Goal: Find specific page/section: Find specific page/section

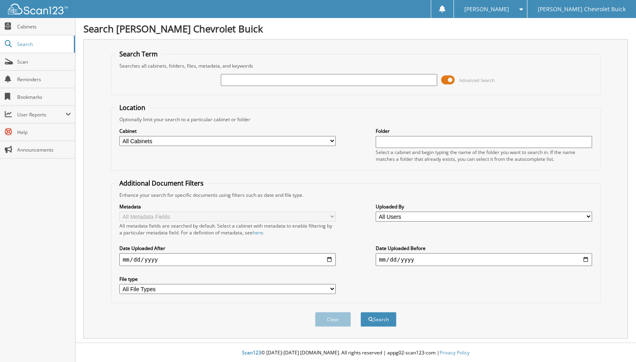
click at [241, 81] on input "text" at bounding box center [329, 80] width 217 height 12
type input "71584"
click at [361, 312] on button "Search" at bounding box center [379, 319] width 36 height 15
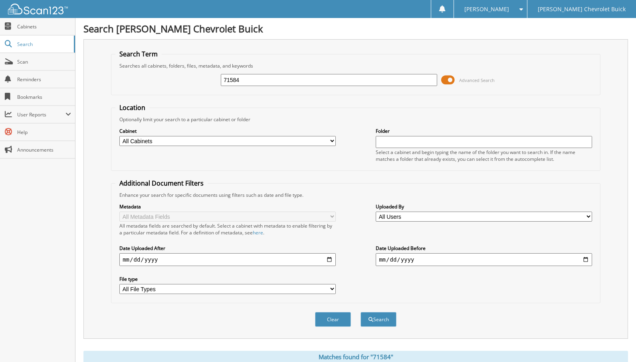
click at [452, 79] on span at bounding box center [448, 80] width 14 height 12
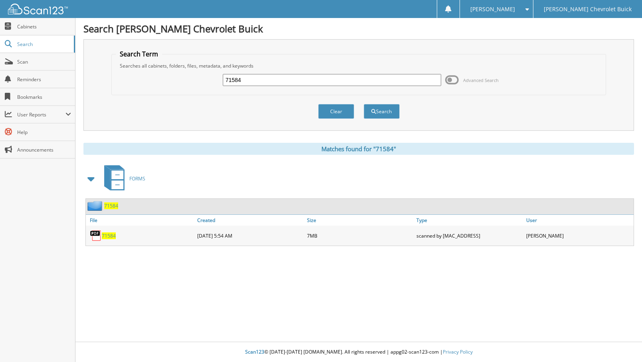
click at [109, 233] on span "71584" at bounding box center [109, 235] width 14 height 7
